Goal: Task Accomplishment & Management: Complete application form

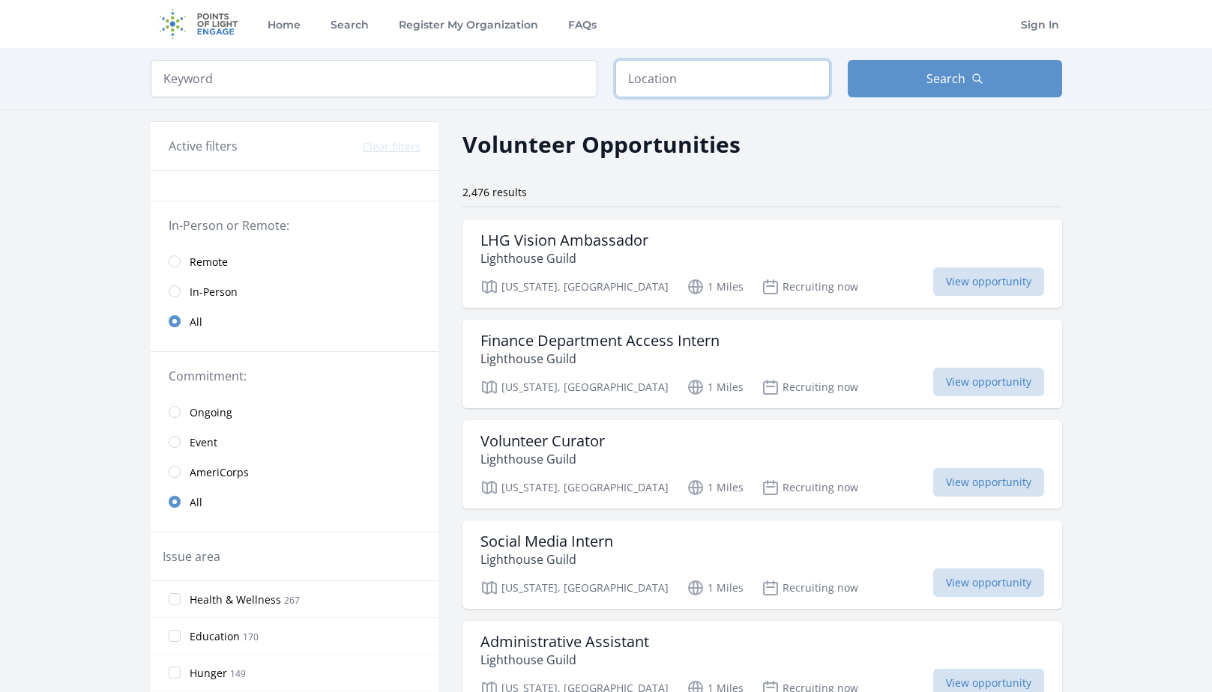
click at [698, 88] on input "text" at bounding box center [722, 78] width 214 height 37
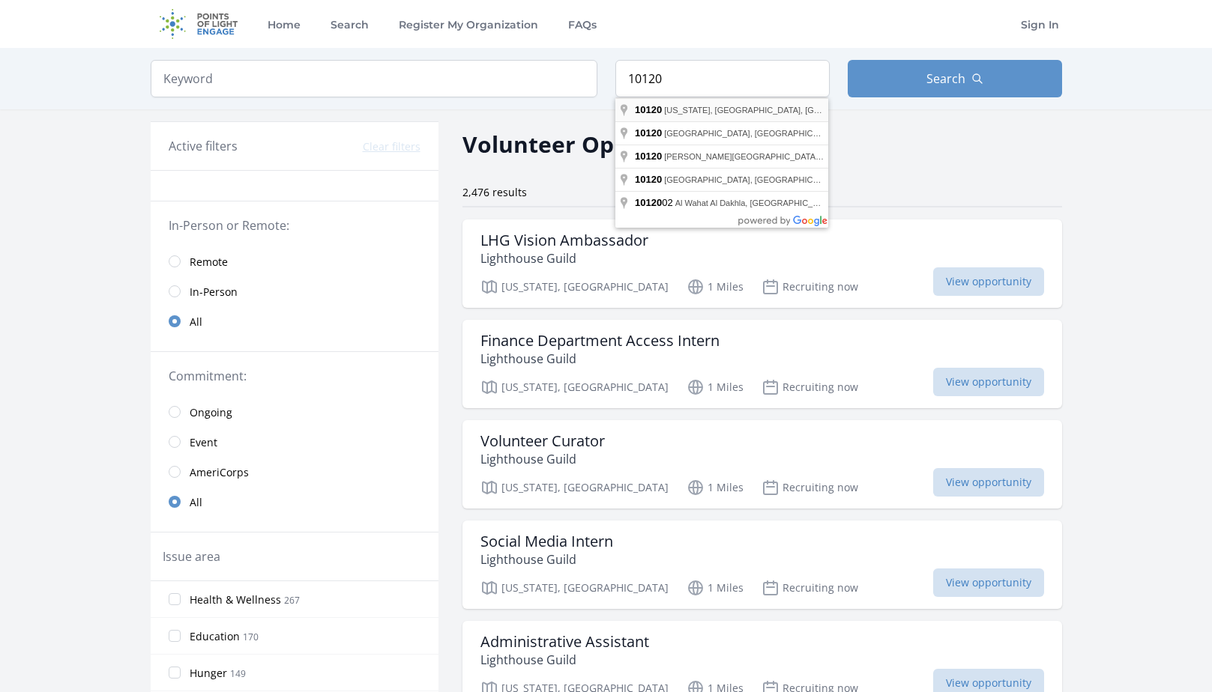
type input "New York, NY 10120, USA"
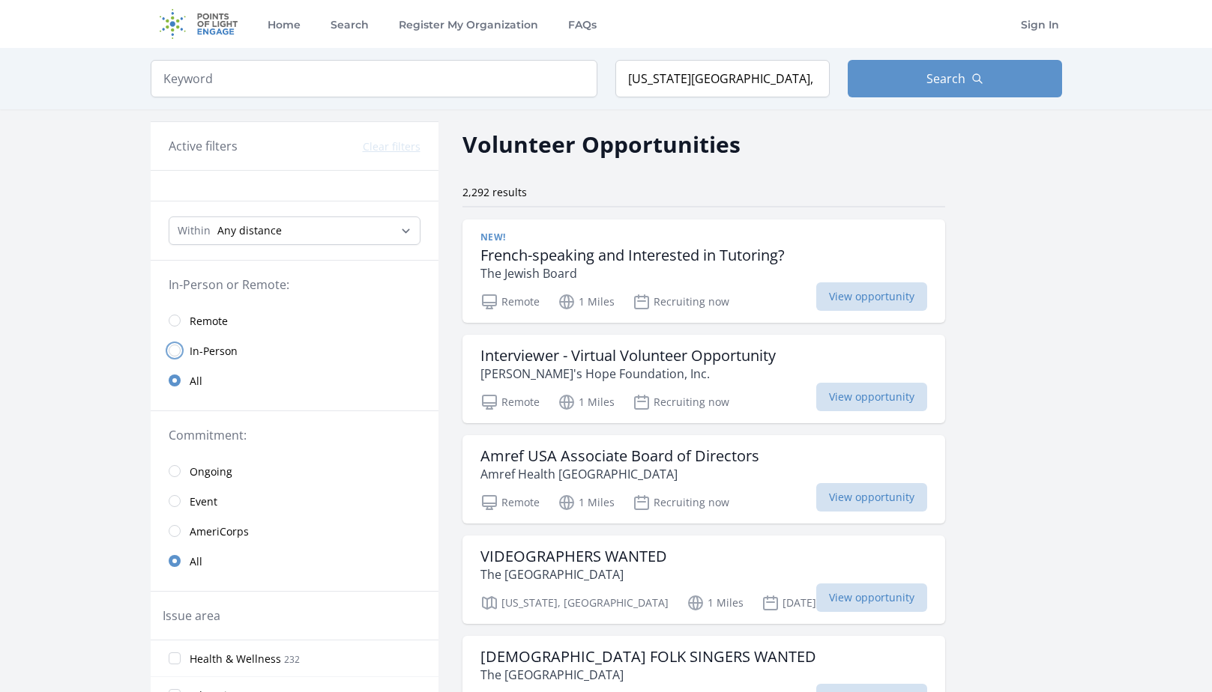
click at [177, 355] on input "radio" at bounding box center [175, 351] width 12 height 12
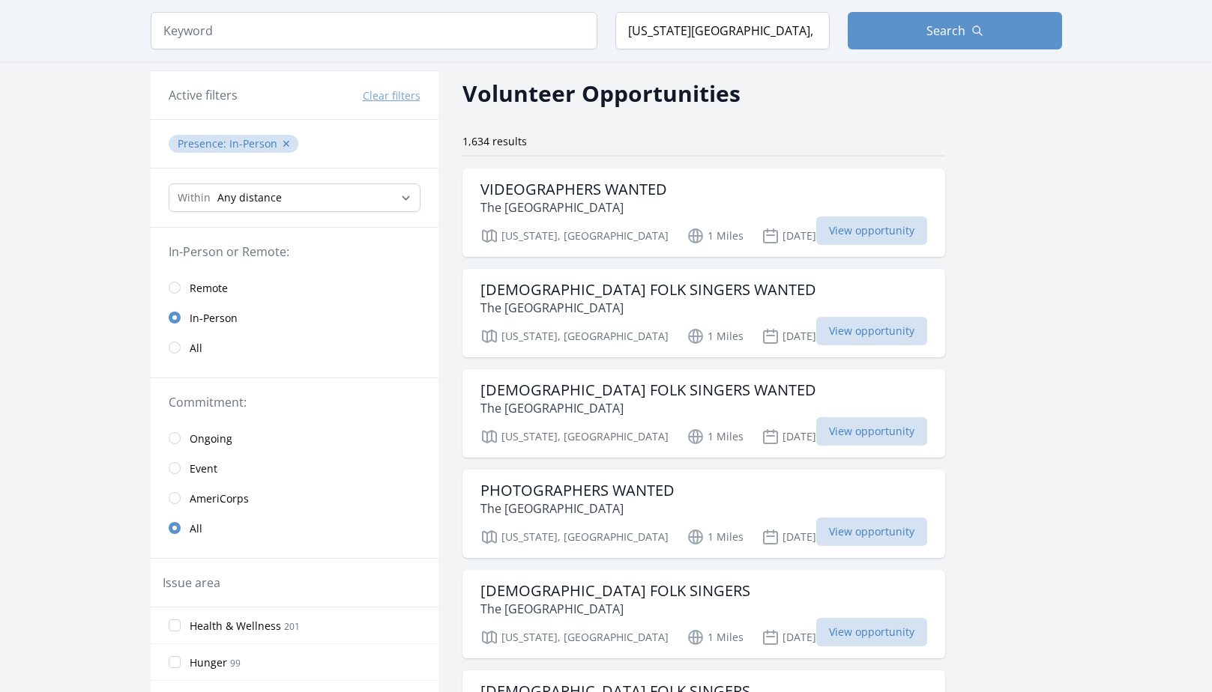
scroll to position [75, 0]
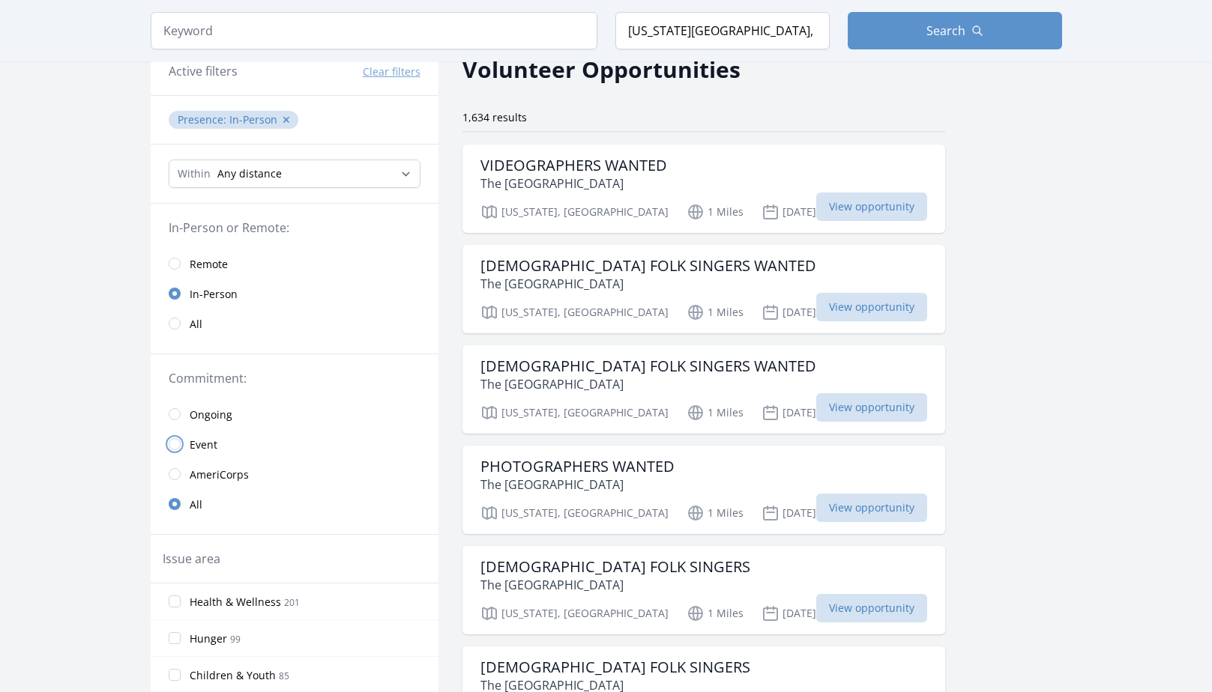
click at [175, 442] on input "radio" at bounding box center [175, 444] width 12 height 12
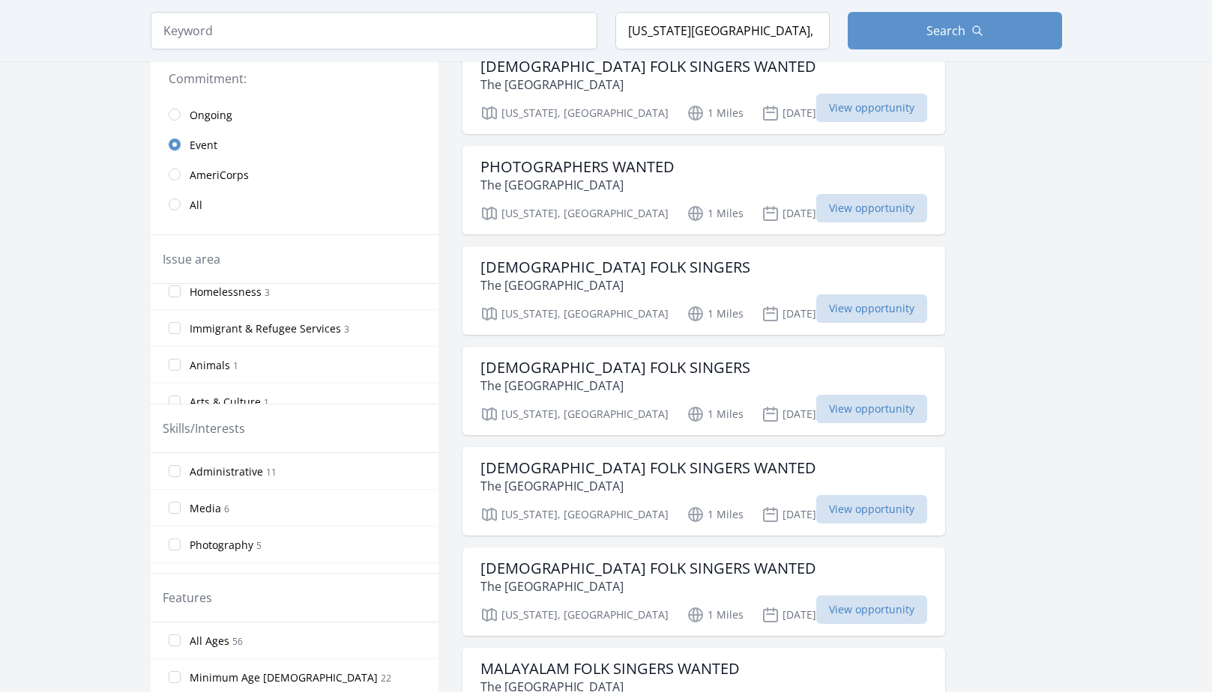
scroll to position [320, 0]
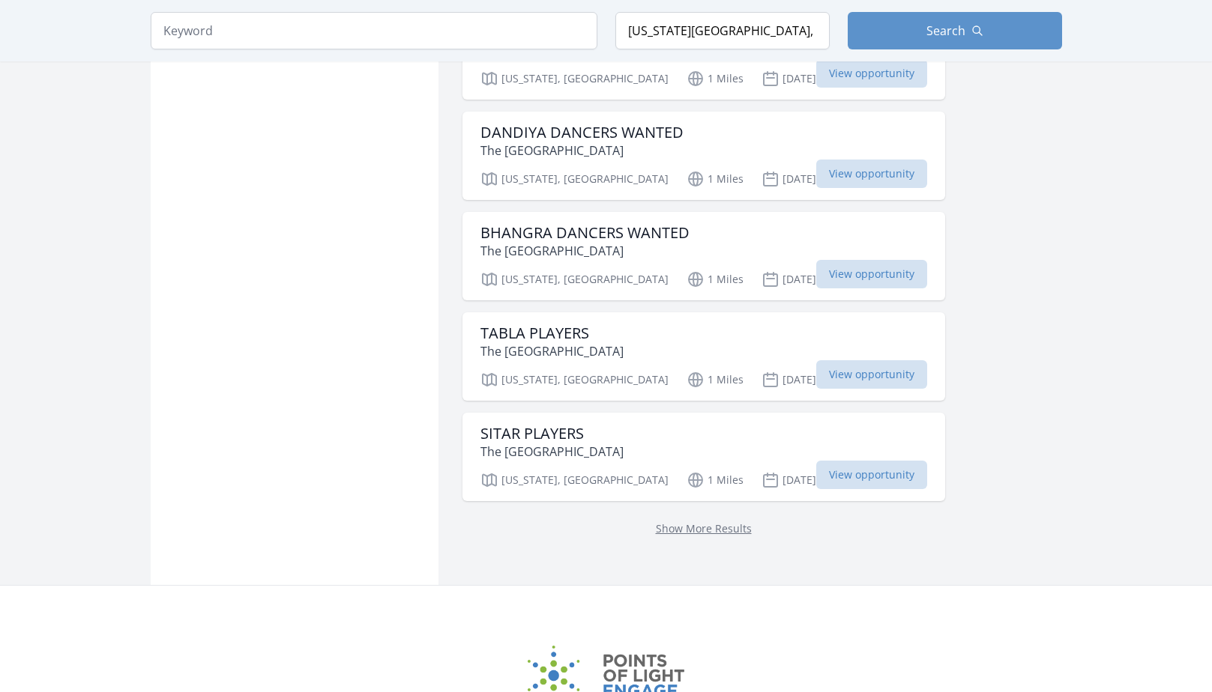
scroll to position [1798, 0]
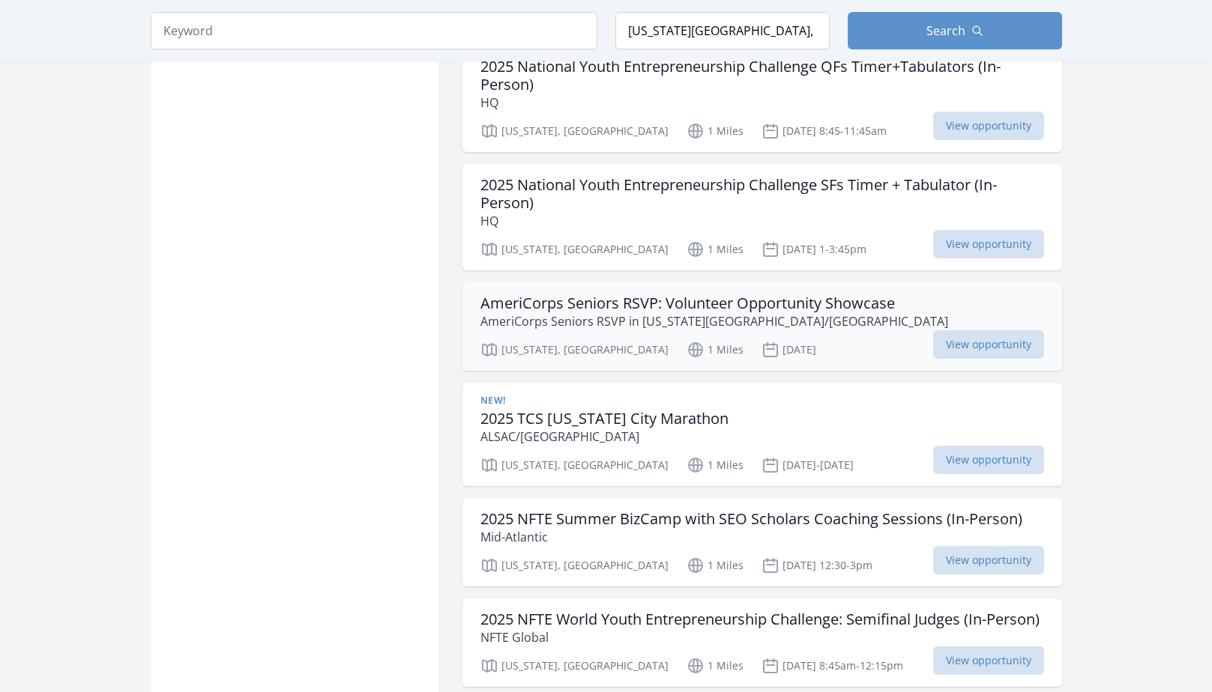
scroll to position [3597, 0]
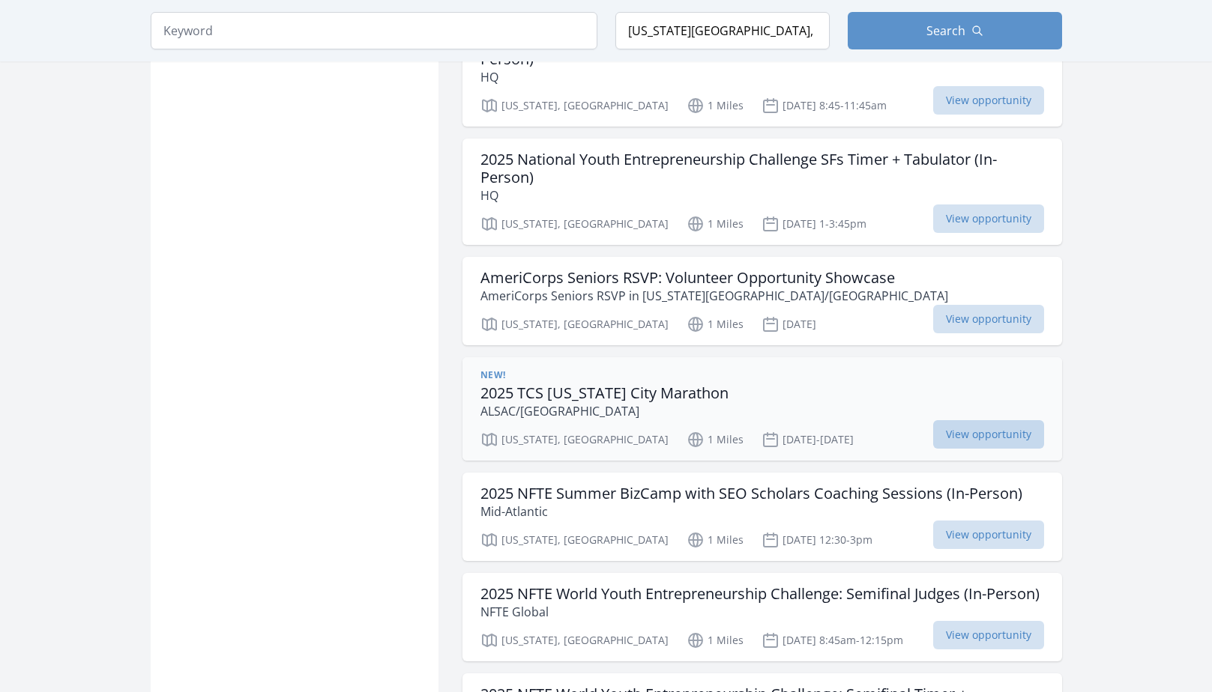
click at [1026, 420] on span "View opportunity" at bounding box center [988, 434] width 111 height 28
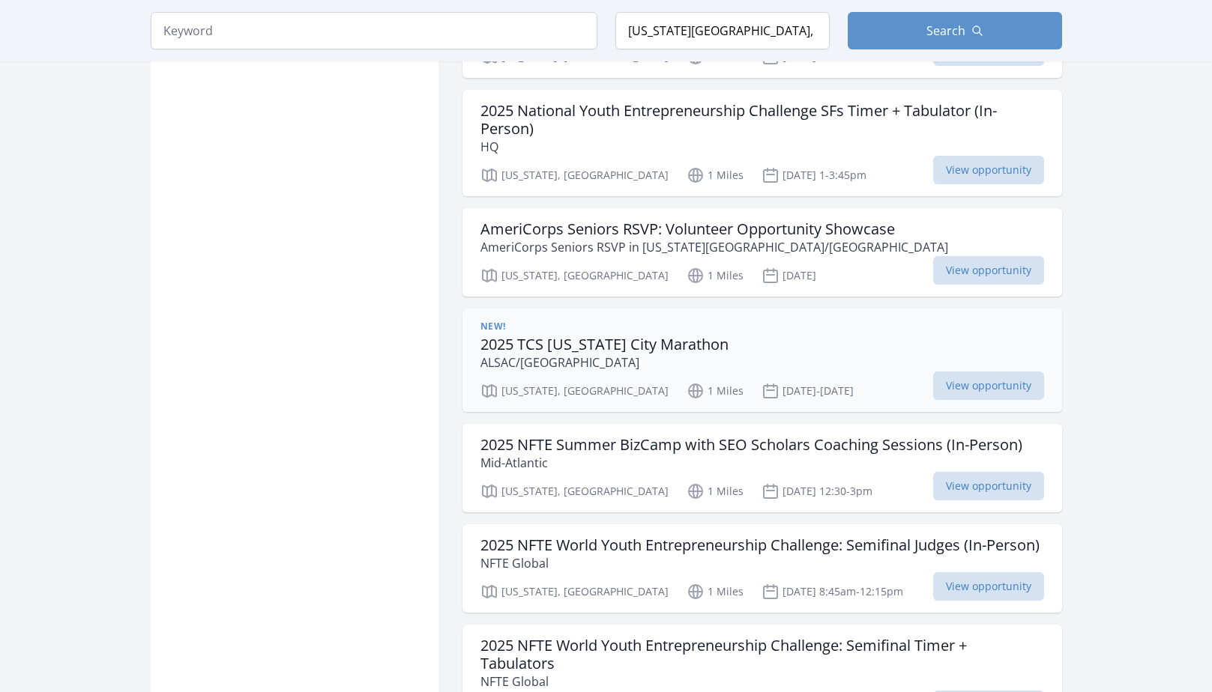
scroll to position [3672, 0]
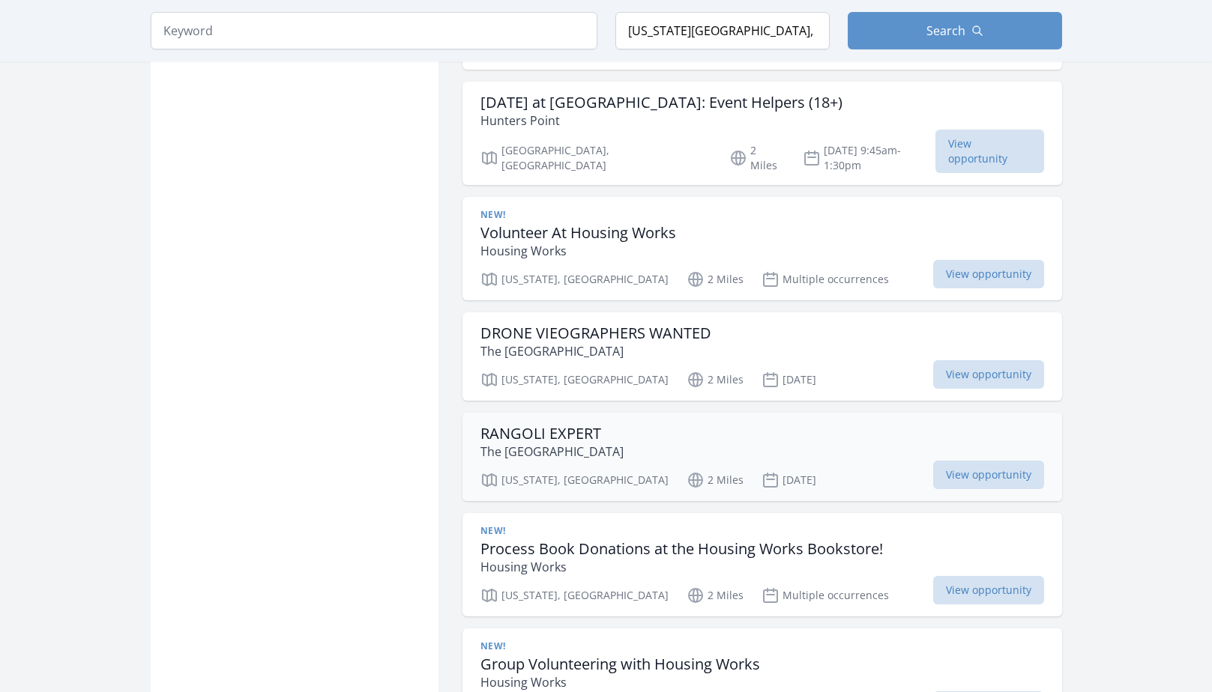
scroll to position [5620, 0]
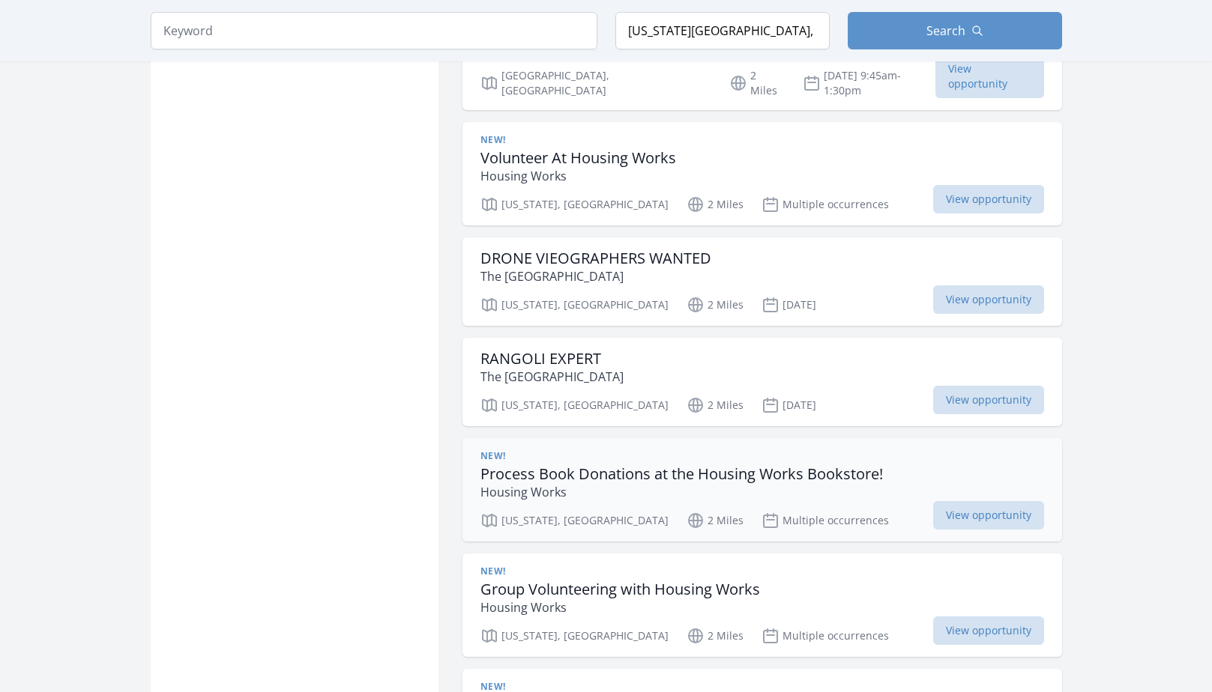
click at [827, 465] on h3 "Process Book Donations at the Housing Works Bookstore!" at bounding box center [681, 474] width 402 height 18
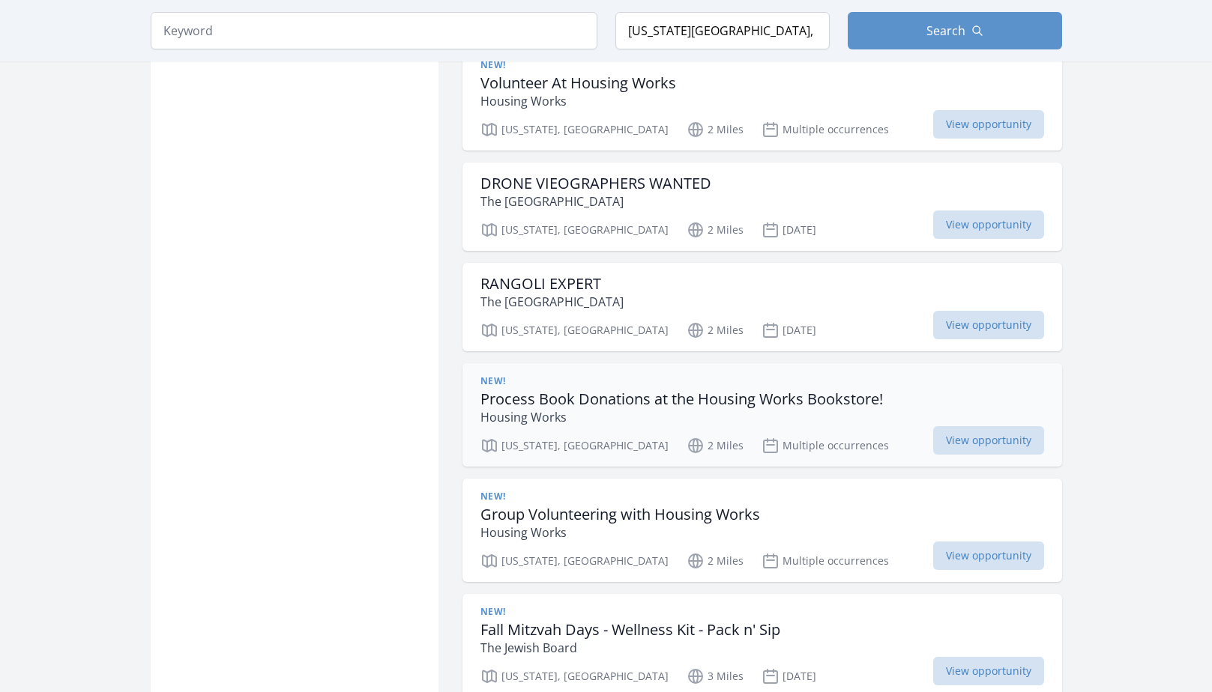
scroll to position [5770, 0]
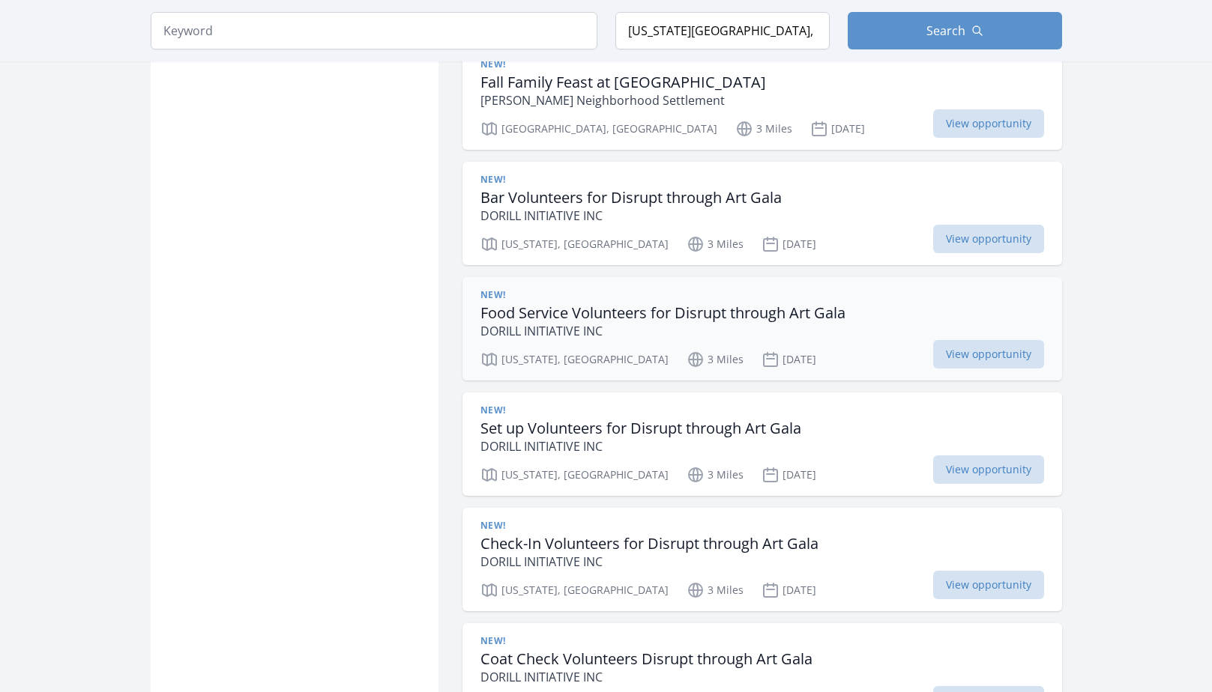
scroll to position [6819, 0]
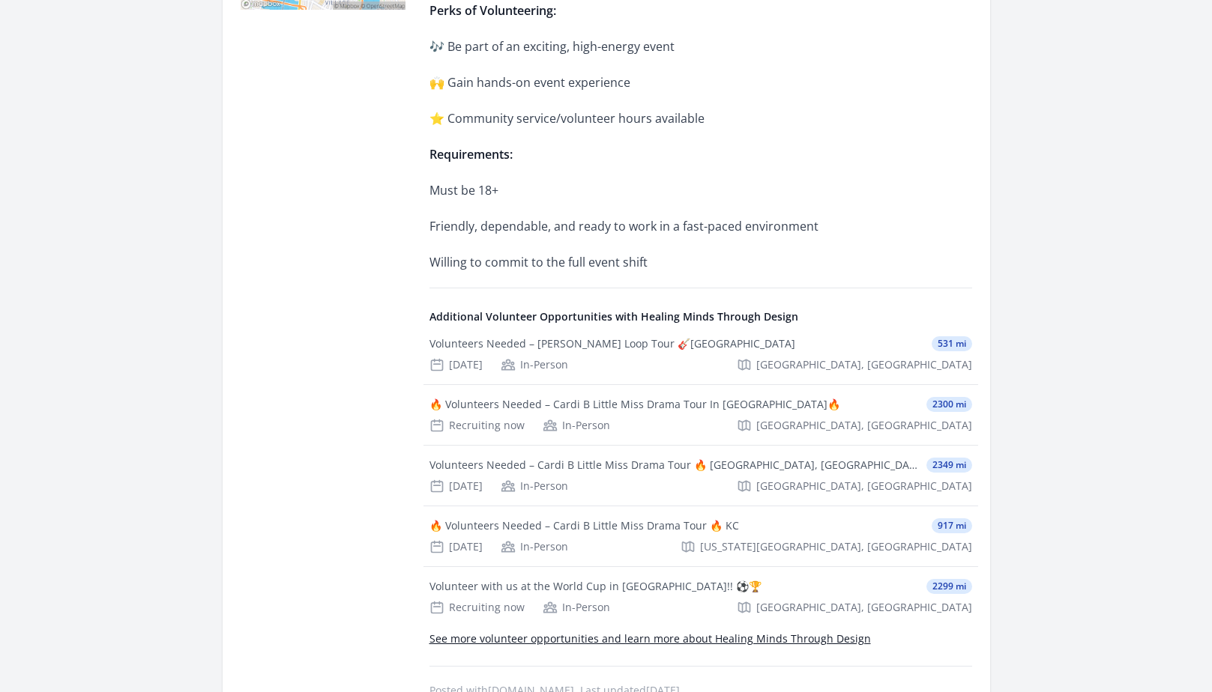
scroll to position [599, 0]
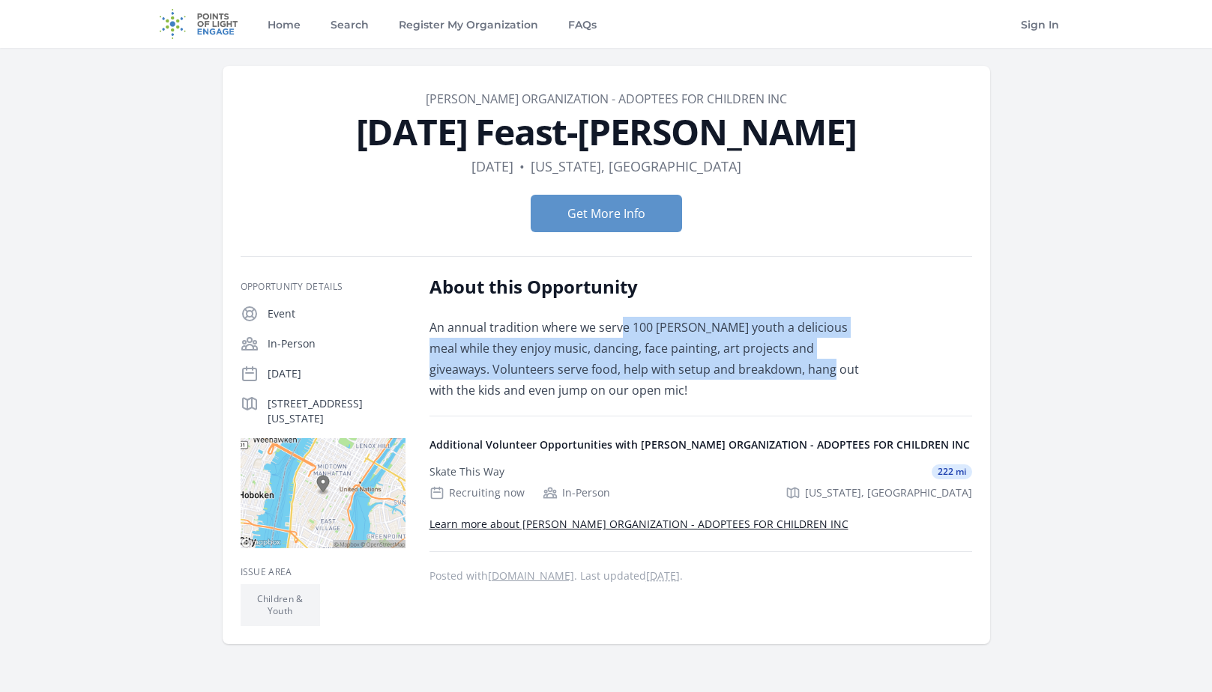
drag, startPoint x: 620, startPoint y: 327, endPoint x: 744, endPoint y: 366, distance: 130.6
click at [744, 366] on p "An annual tradition where we serve 100 foster youth a delicious meal while they…" at bounding box center [648, 359] width 438 height 84
drag, startPoint x: 744, startPoint y: 366, endPoint x: 644, endPoint y: 354, distance: 100.4
click at [644, 354] on p "An annual tradition where we serve 100 foster youth a delicious meal while they…" at bounding box center [648, 359] width 438 height 84
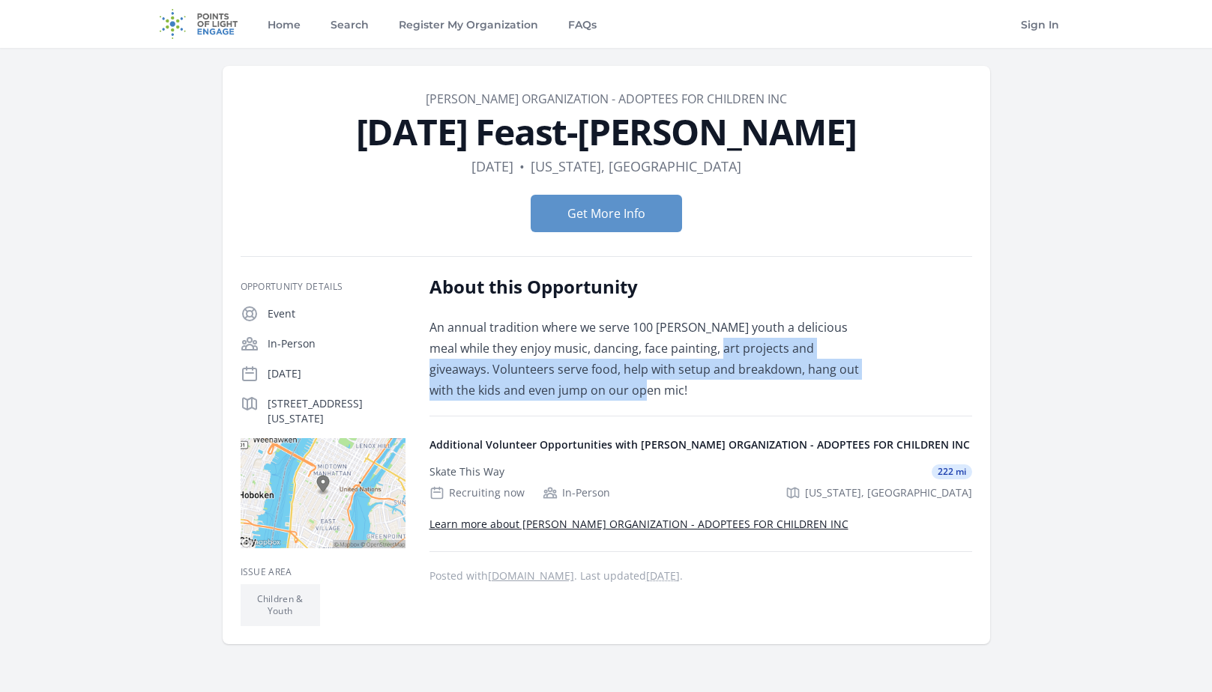
drag, startPoint x: 707, startPoint y: 345, endPoint x: 757, endPoint y: 381, distance: 61.2
click at [757, 381] on p "An annual tradition where we serve 100 foster youth a delicious meal while they…" at bounding box center [648, 359] width 438 height 84
click at [575, 376] on p "An annual tradition where we serve 100 foster youth a delicious meal while they…" at bounding box center [648, 359] width 438 height 84
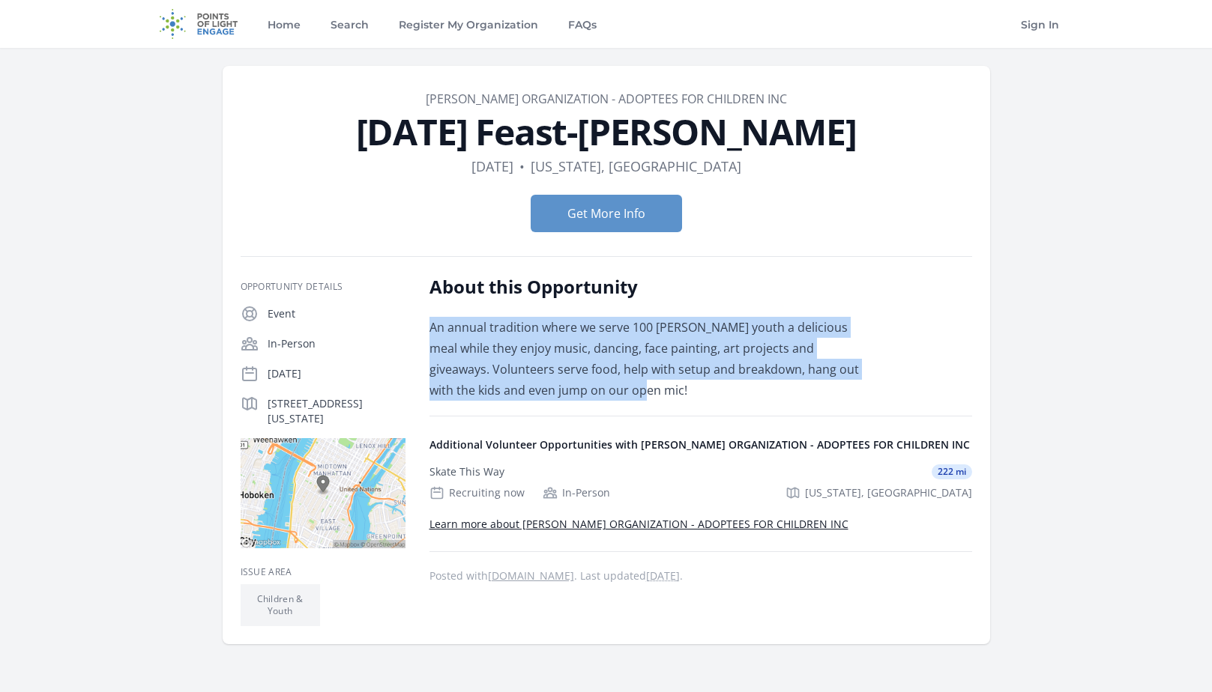
drag, startPoint x: 593, startPoint y: 391, endPoint x: 426, endPoint y: 327, distance: 179.5
click at [426, 327] on div "Opportunity Details Event In-Person Nov 23rd 30 West 26th Street, New York, NY …" at bounding box center [606, 450] width 731 height 351
drag, startPoint x: 426, startPoint y: 327, endPoint x: 545, endPoint y: 357, distance: 122.7
click at [545, 357] on p "An annual tradition where we serve 100 foster youth a delicious meal while they…" at bounding box center [648, 359] width 438 height 84
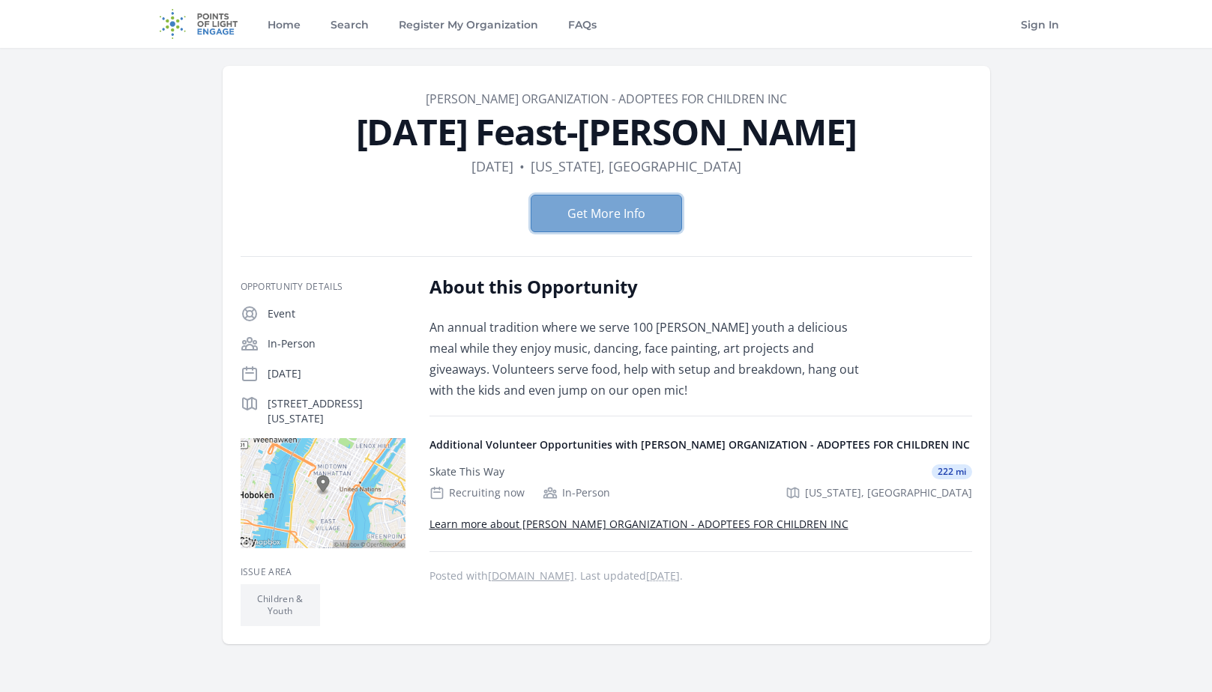
click at [610, 222] on button "Get More Info" at bounding box center [606, 213] width 151 height 37
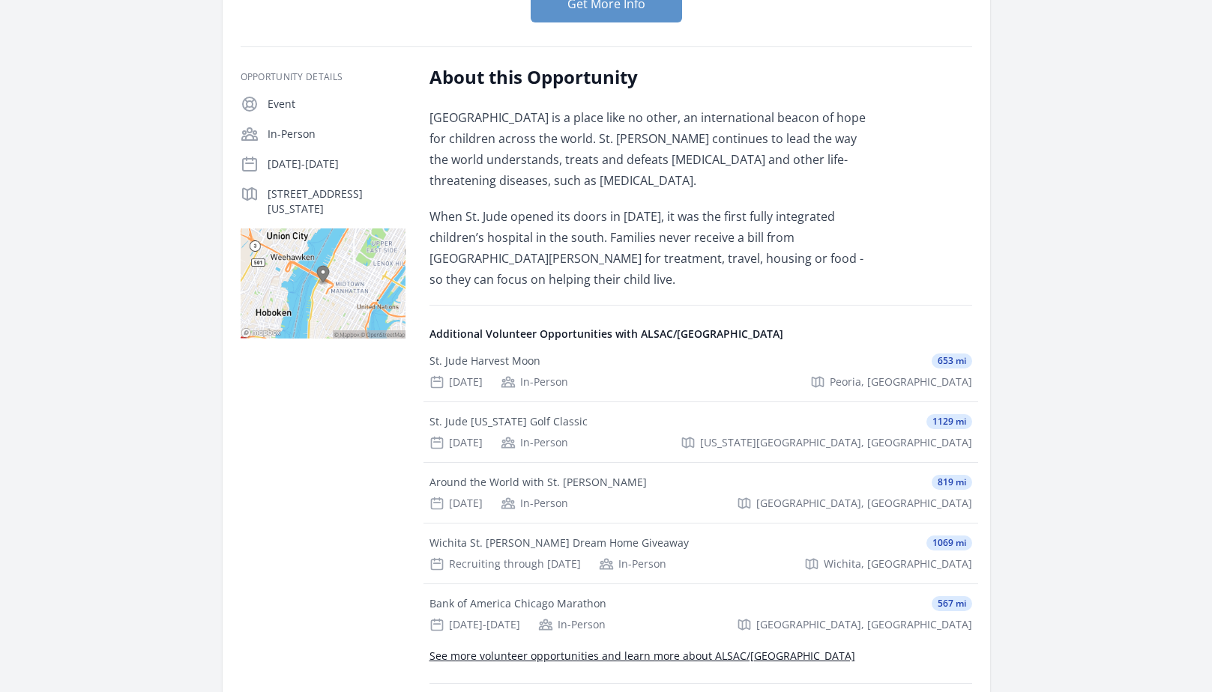
scroll to position [225, 0]
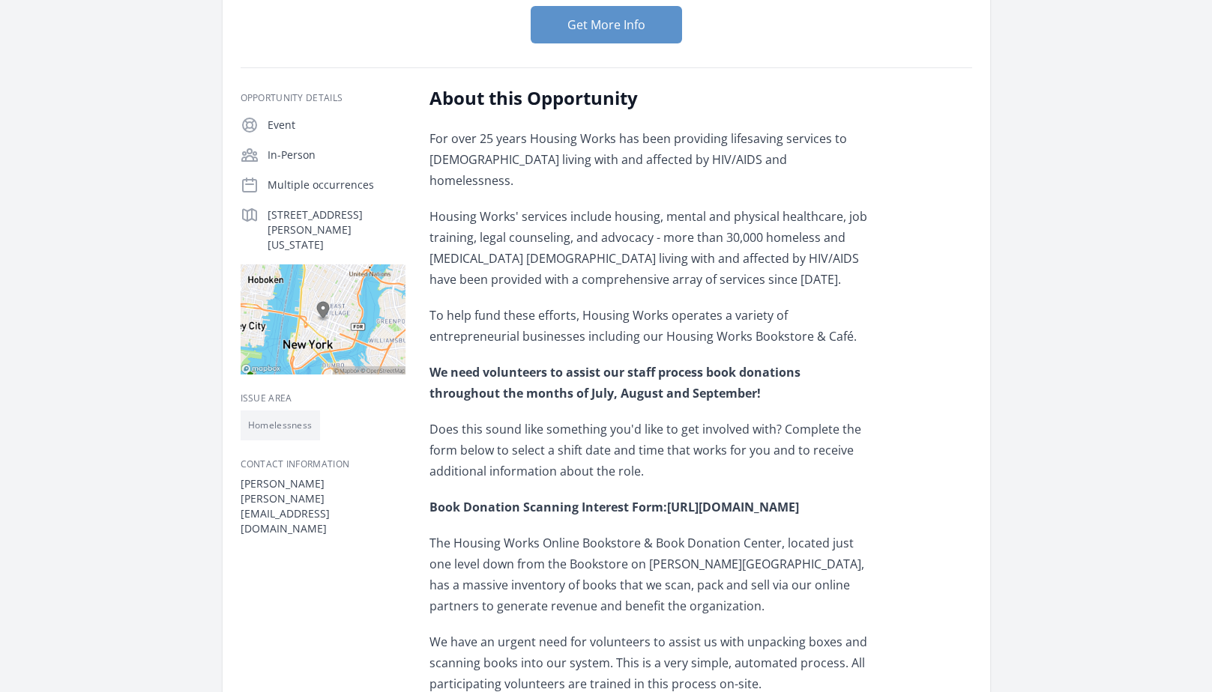
scroll to position [150, 0]
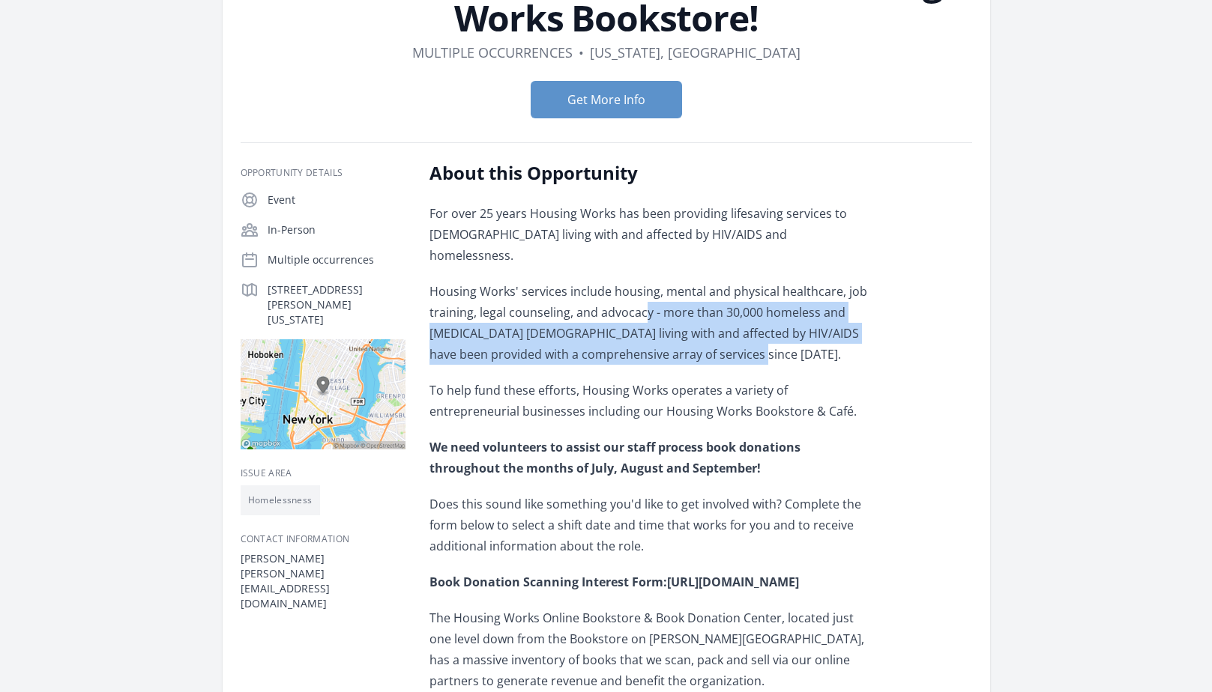
drag, startPoint x: 641, startPoint y: 295, endPoint x: 752, endPoint y: 335, distance: 117.8
click at [752, 335] on p "Housing Works' services include housing, mental and physical healthcare, job tr…" at bounding box center [648, 323] width 438 height 84
drag, startPoint x: 752, startPoint y: 335, endPoint x: 625, endPoint y: 321, distance: 128.1
click at [625, 321] on p "Housing Works' services include housing, mental and physical healthcare, job tr…" at bounding box center [648, 323] width 438 height 84
